Goal: Information Seeking & Learning: Find specific fact

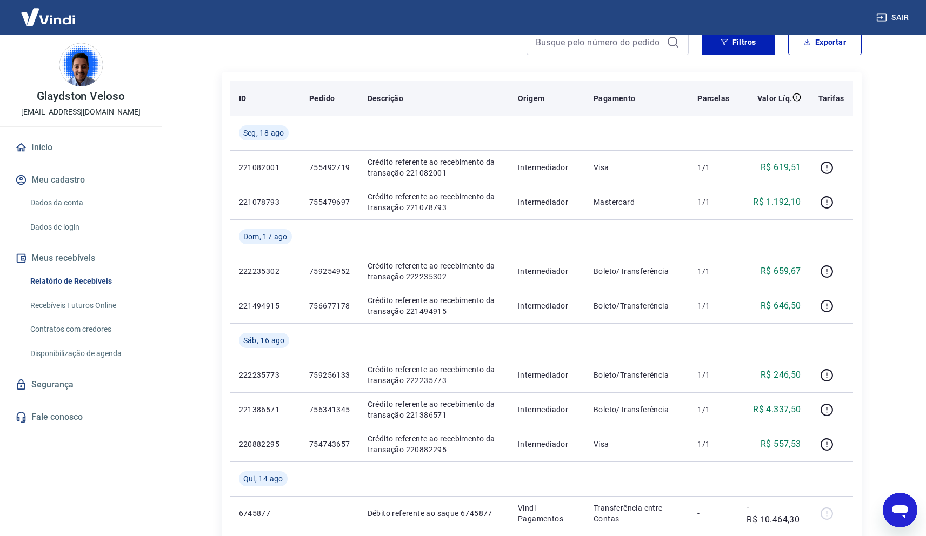
scroll to position [108, 0]
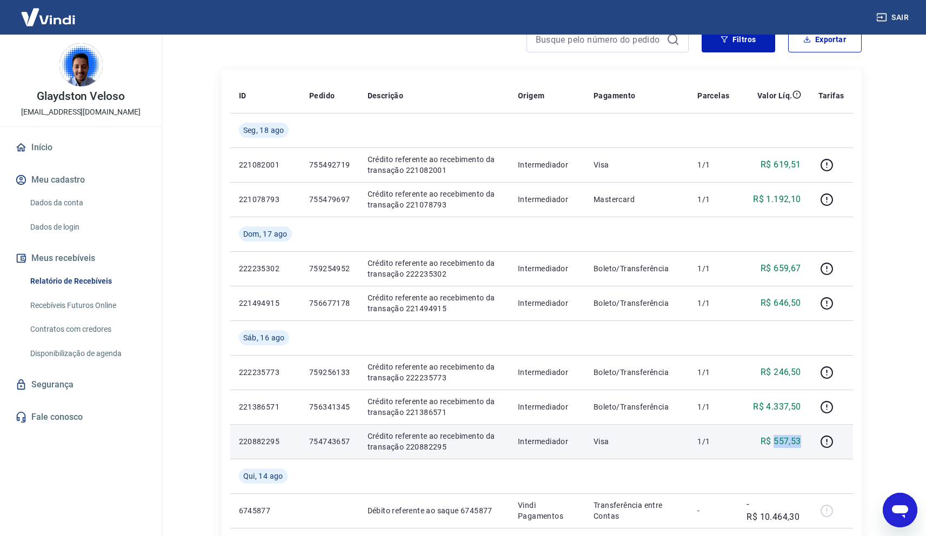
drag, startPoint x: 801, startPoint y: 442, endPoint x: 775, endPoint y: 441, distance: 26.0
click at [775, 441] on p "R$ 557,53" at bounding box center [780, 441] width 41 height 13
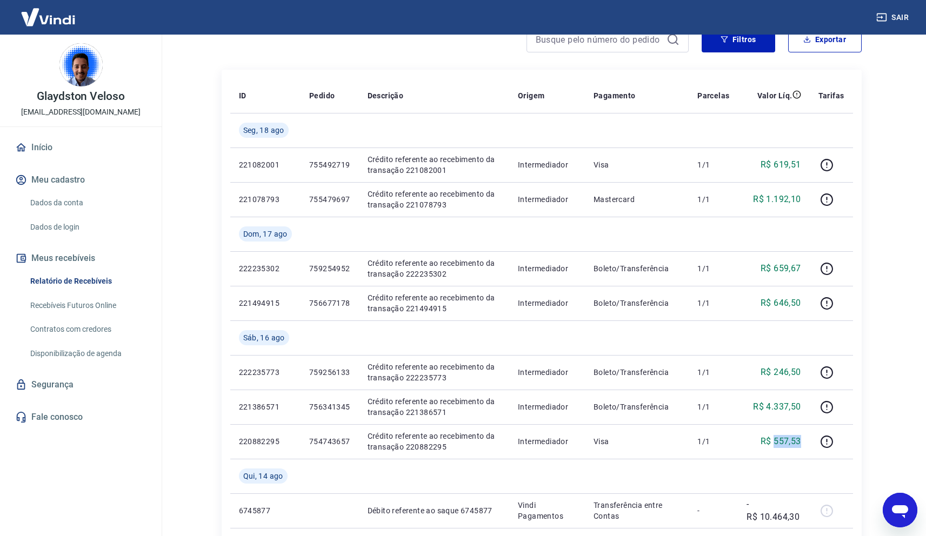
copy p "557,53"
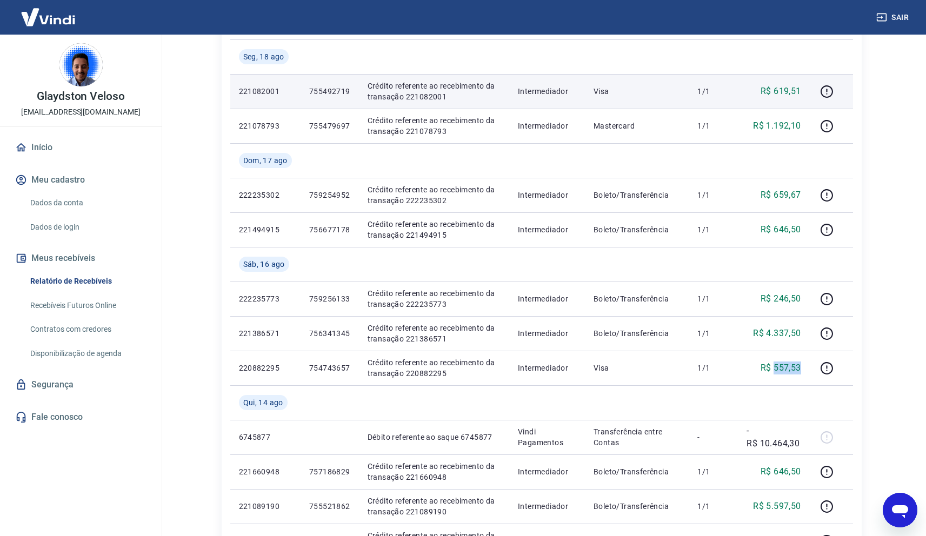
scroll to position [165, 0]
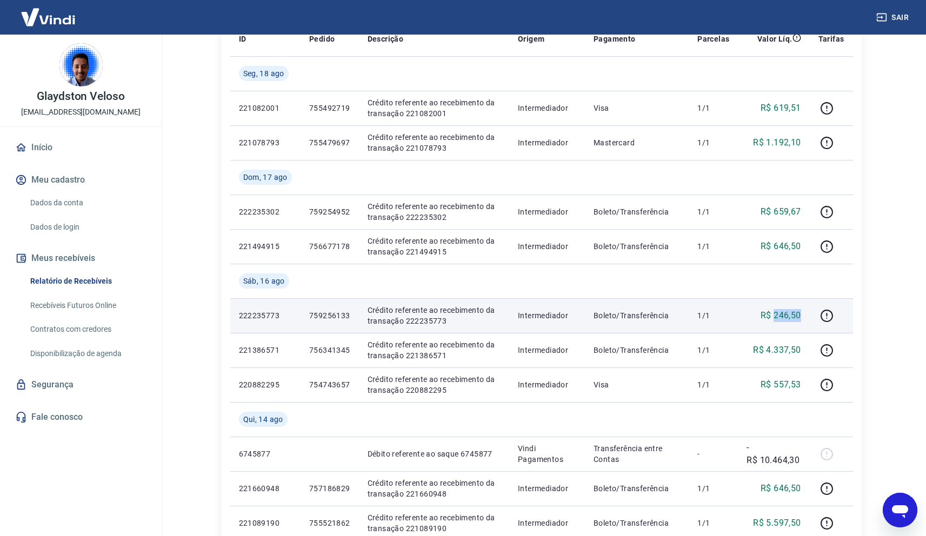
drag, startPoint x: 803, startPoint y: 314, endPoint x: 774, endPoint y: 315, distance: 28.7
click at [774, 315] on td "R$ 246,50" at bounding box center [773, 315] width 71 height 35
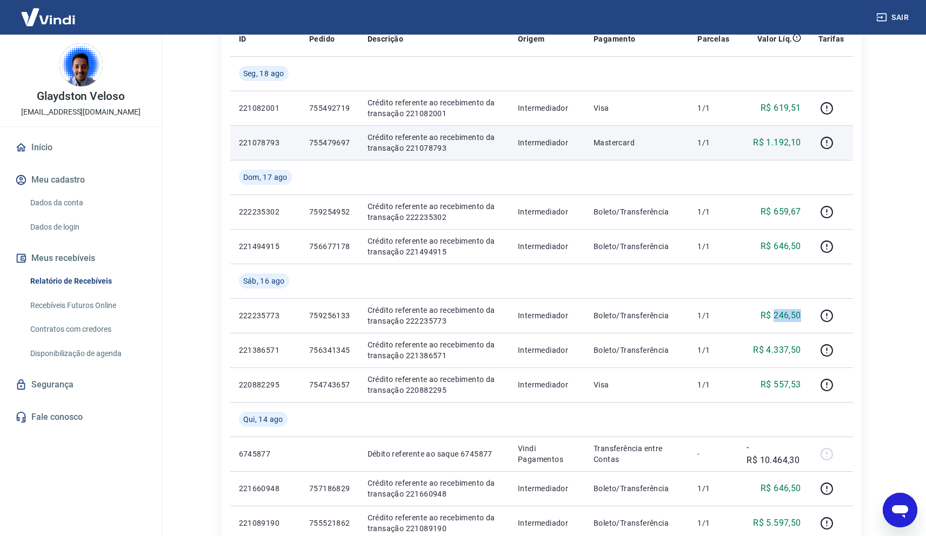
copy p "246,50"
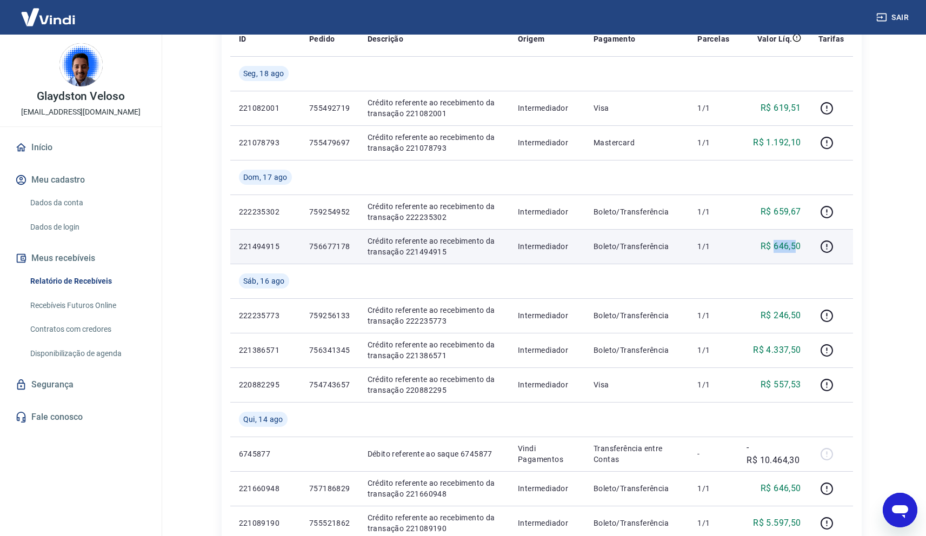
drag, startPoint x: 799, startPoint y: 244, endPoint x: 775, endPoint y: 245, distance: 24.3
click at [775, 245] on p "R$ 646,50" at bounding box center [780, 246] width 41 height 13
drag, startPoint x: 774, startPoint y: 245, endPoint x: 800, endPoint y: 245, distance: 26.5
click at [800, 245] on p "R$ 646,50" at bounding box center [780, 246] width 41 height 13
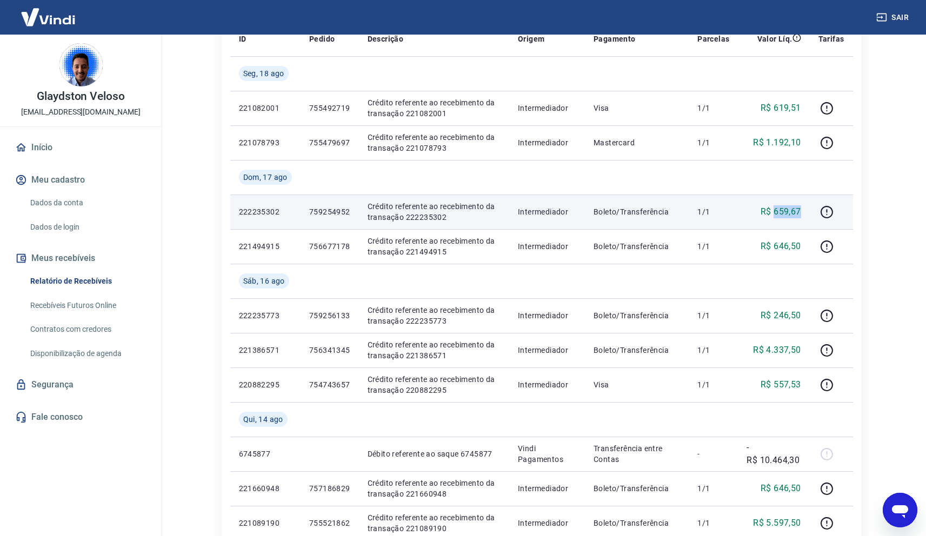
drag, startPoint x: 805, startPoint y: 214, endPoint x: 775, endPoint y: 212, distance: 30.9
click at [775, 212] on td "R$ 659,67" at bounding box center [773, 212] width 71 height 35
copy p "659,67"
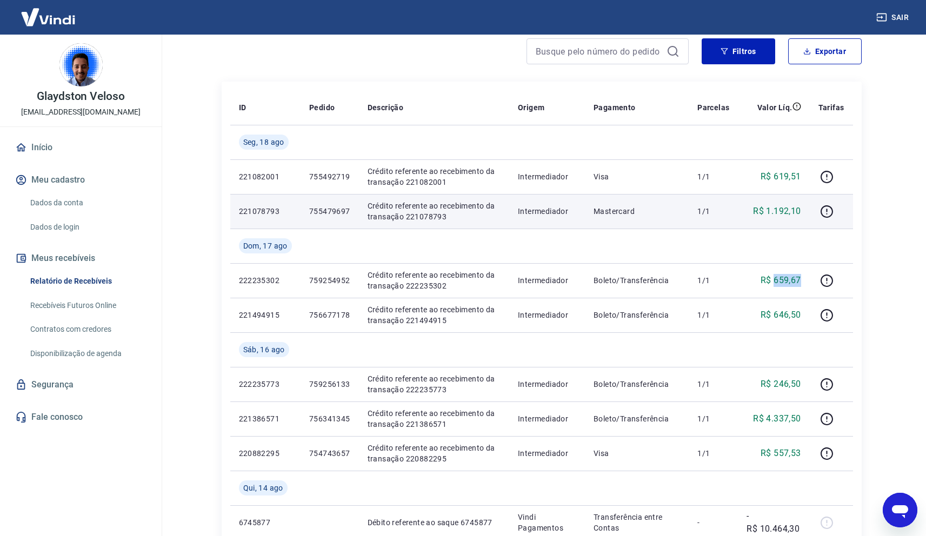
scroll to position [0, 0]
